Goal: Information Seeking & Learning: Learn about a topic

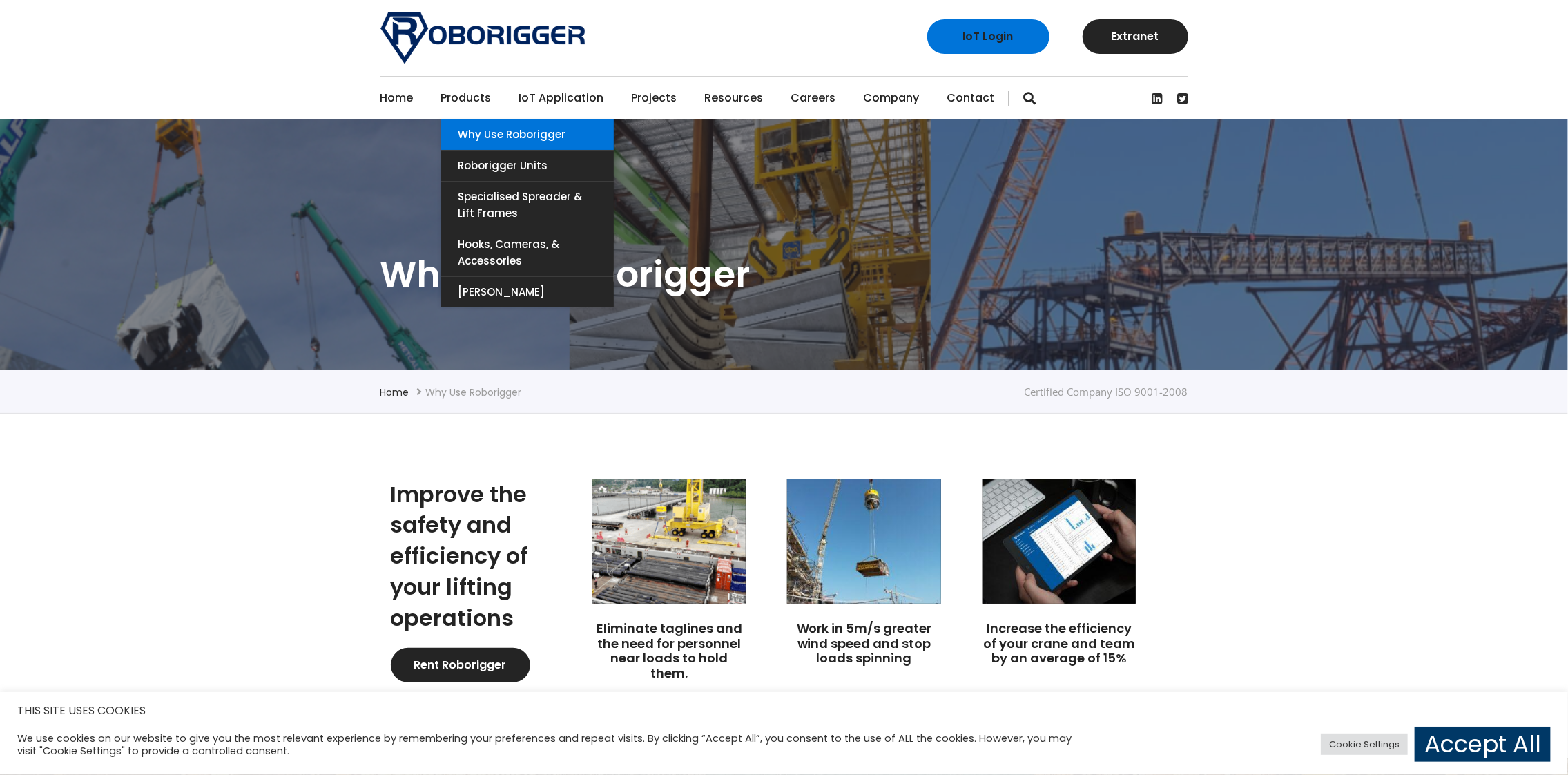
click at [468, 135] on link "Why use Roborigger" at bounding box center [527, 134] width 173 height 30
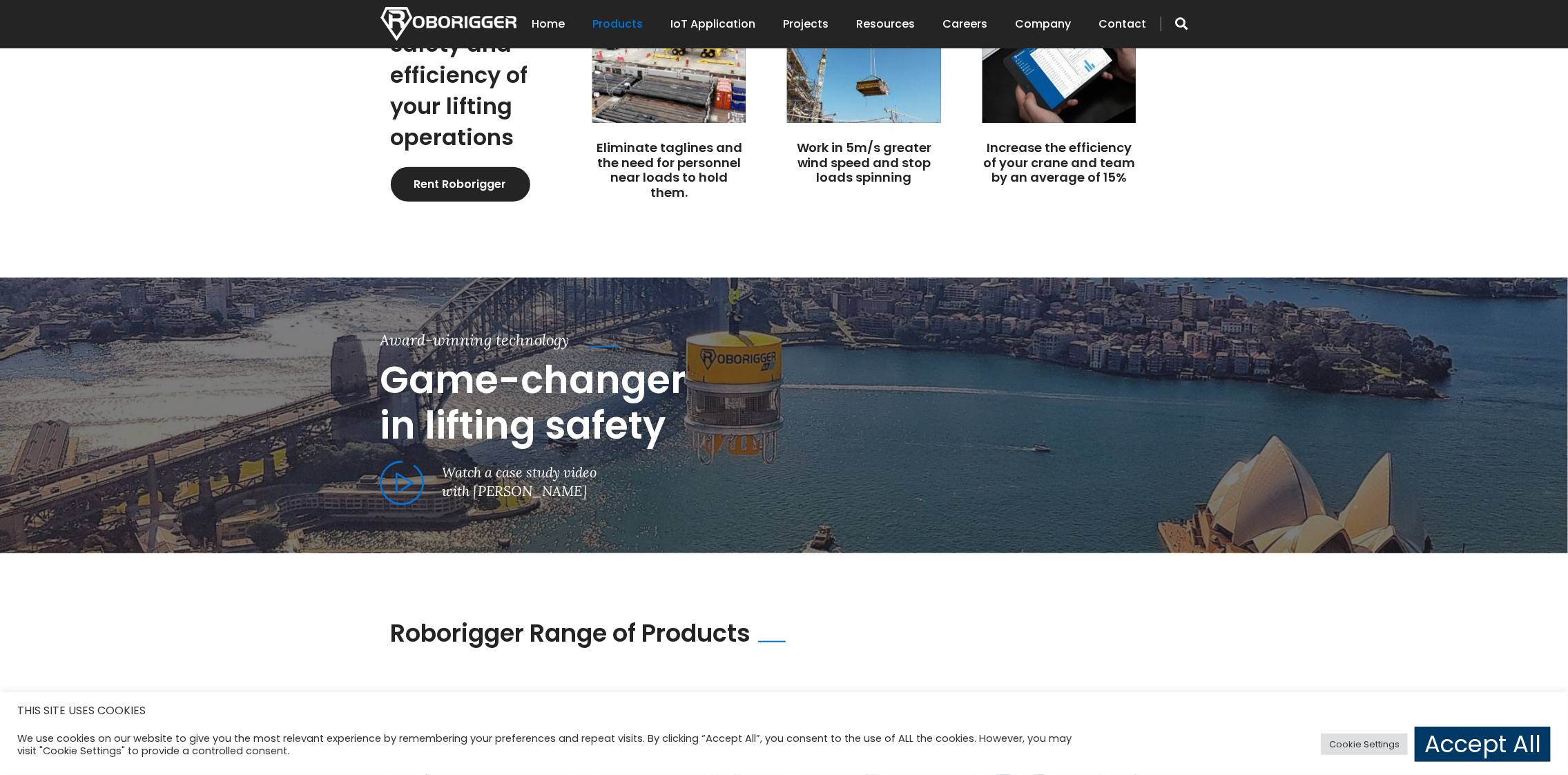
scroll to position [483, 0]
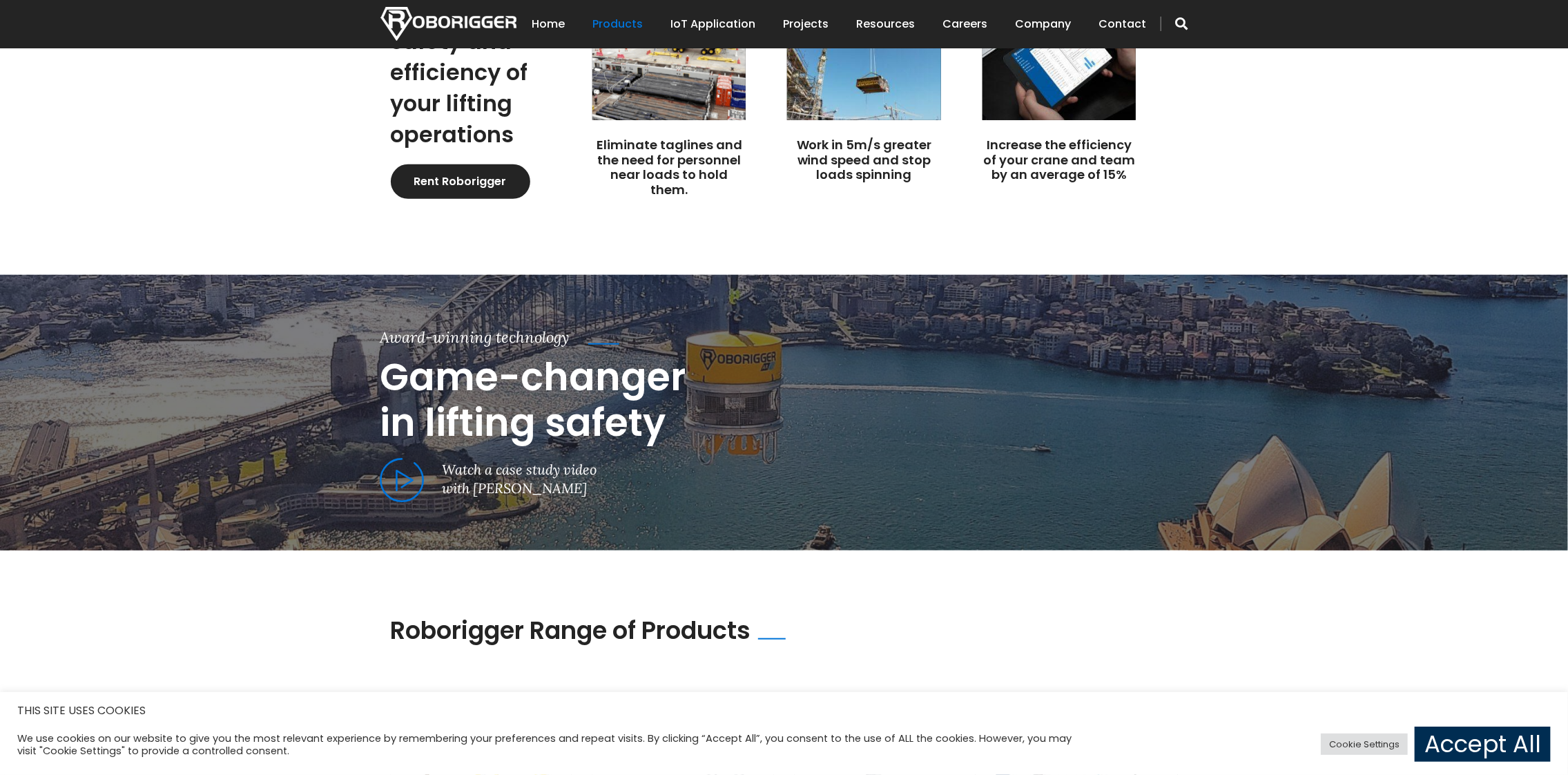
click at [1477, 755] on link "Accept All" at bounding box center [1482, 744] width 136 height 35
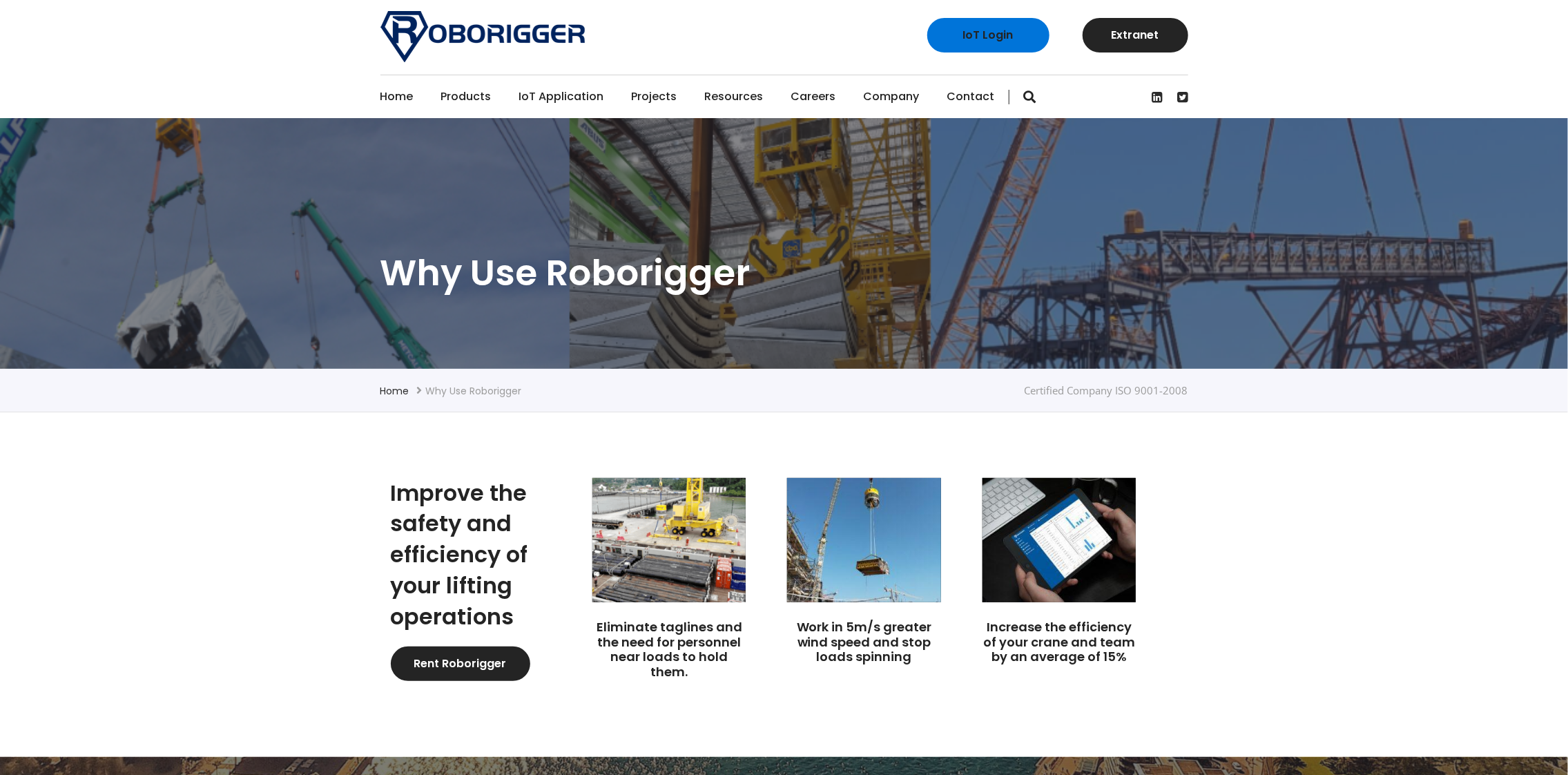
scroll to position [0, 0]
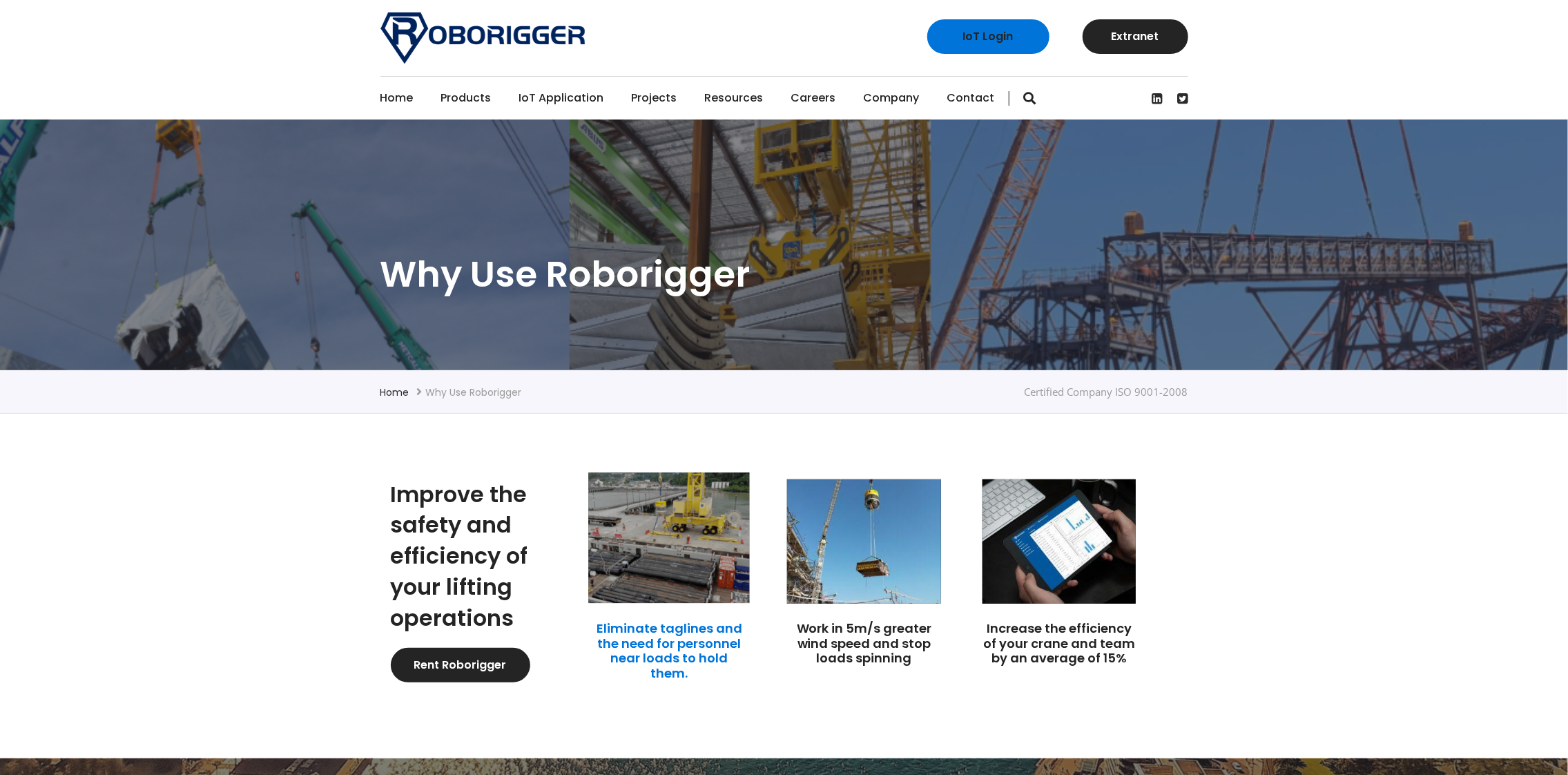
click at [678, 627] on link "Eliminate taglines and the need for personnel near loads to hold them." at bounding box center [669, 650] width 146 height 62
drag, startPoint x: 597, startPoint y: 625, endPoint x: 703, endPoint y: 674, distance: 116.8
click at [703, 674] on h3 "Eliminate taglines and the need for personnel near loads to hold them." at bounding box center [668, 650] width 153 height 60
copy link "Eliminate taglines and the need for personnel near loads to hold them."
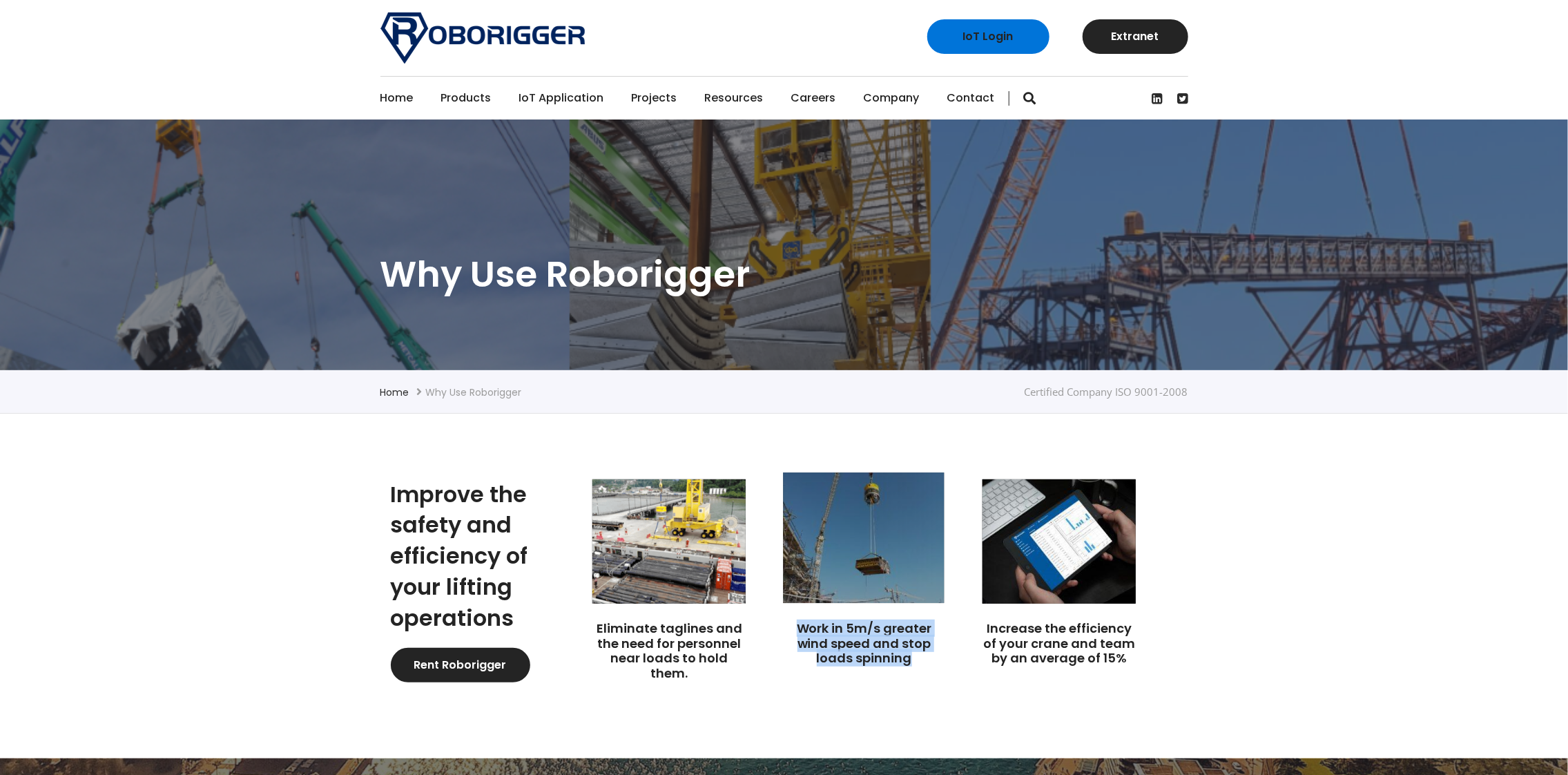
drag, startPoint x: 792, startPoint y: 625, endPoint x: 918, endPoint y: 663, distance: 131.6
click at [918, 663] on h3 "Work in 5m/s greater wind speed and stop loads spinning" at bounding box center [863, 643] width 153 height 45
copy link "Work in 5m/s greater wind speed and stop loads spinning"
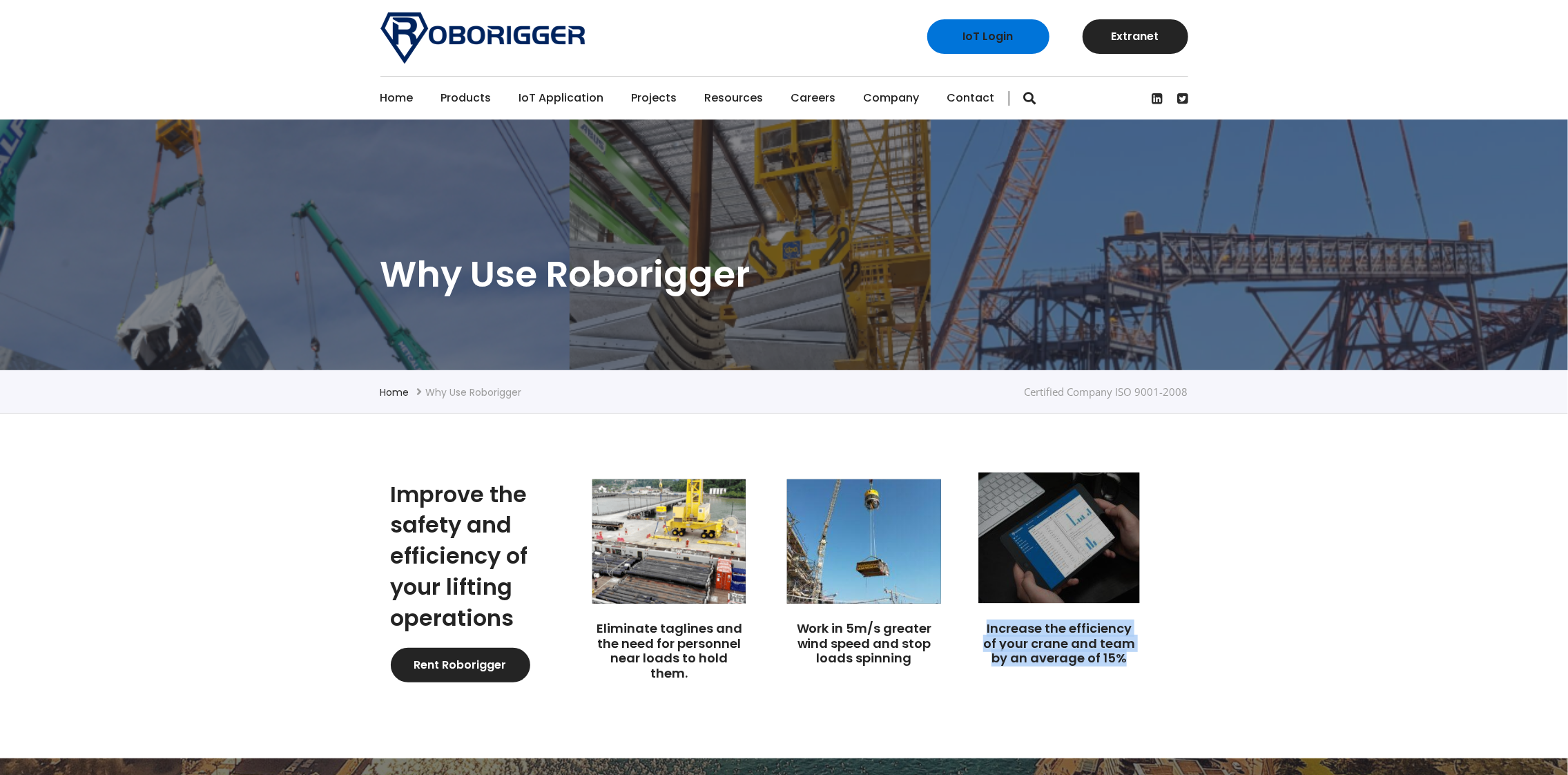
drag, startPoint x: 985, startPoint y: 624, endPoint x: 1131, endPoint y: 660, distance: 150.4
click at [1131, 660] on h3 "Increase the efficiency of your crane and team by an average of 15%" at bounding box center [1058, 643] width 153 height 45
copy link "Increase the efficiency of your crane and team by an average of 15%"
